Goal: Task Accomplishment & Management: Use online tool/utility

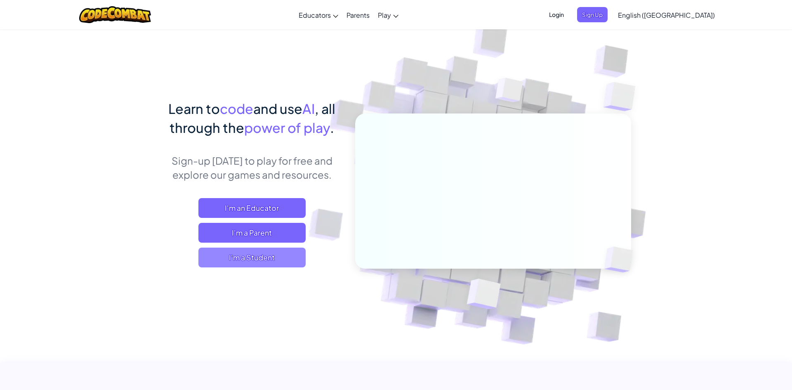
click at [263, 254] on span "I'm a Student" at bounding box center [251, 257] width 107 height 20
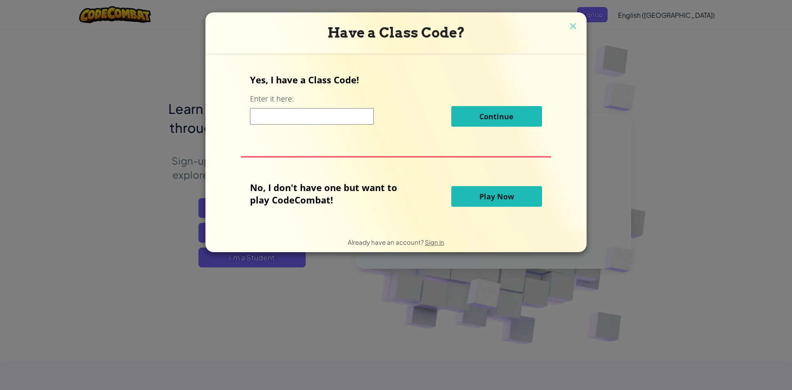
click at [505, 202] on button "Play Now" at bounding box center [496, 196] width 91 height 21
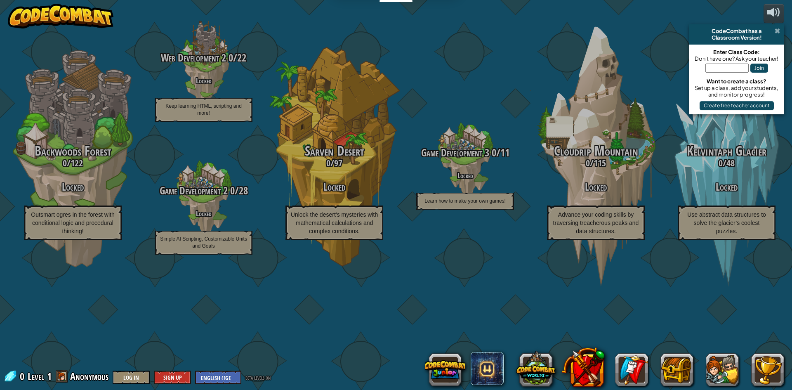
click at [778, 30] on span at bounding box center [776, 31] width 5 height 7
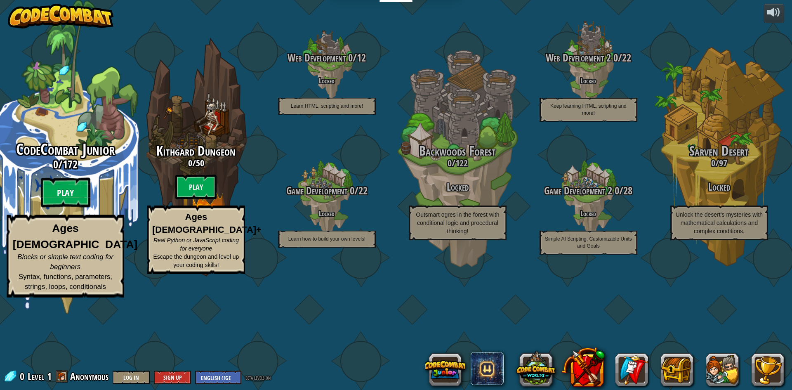
click at [77, 207] on btn "Play" at bounding box center [64, 193] width 49 height 30
